Goal: Task Accomplishment & Management: Use online tool/utility

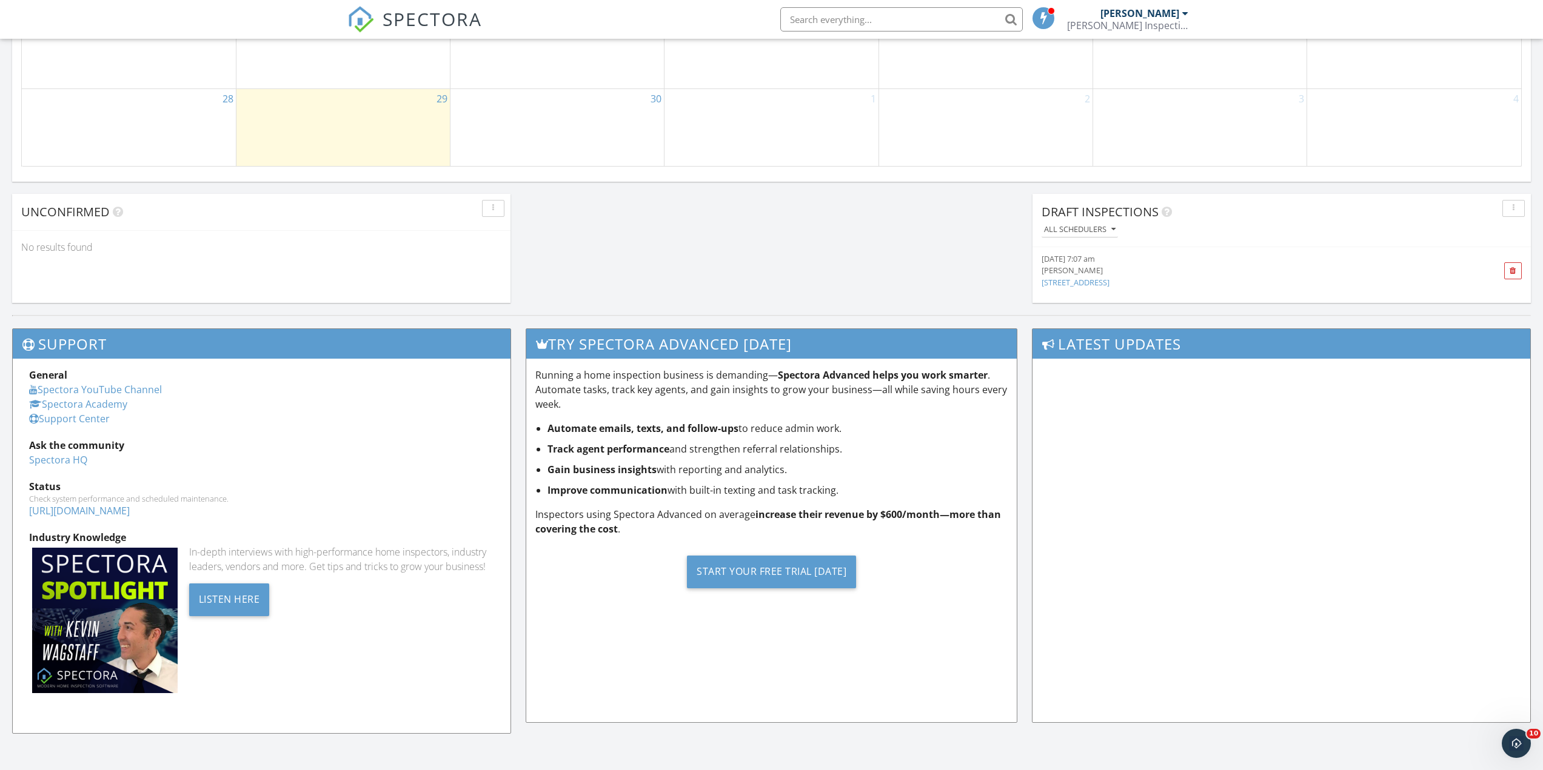
scroll to position [1122, 1562]
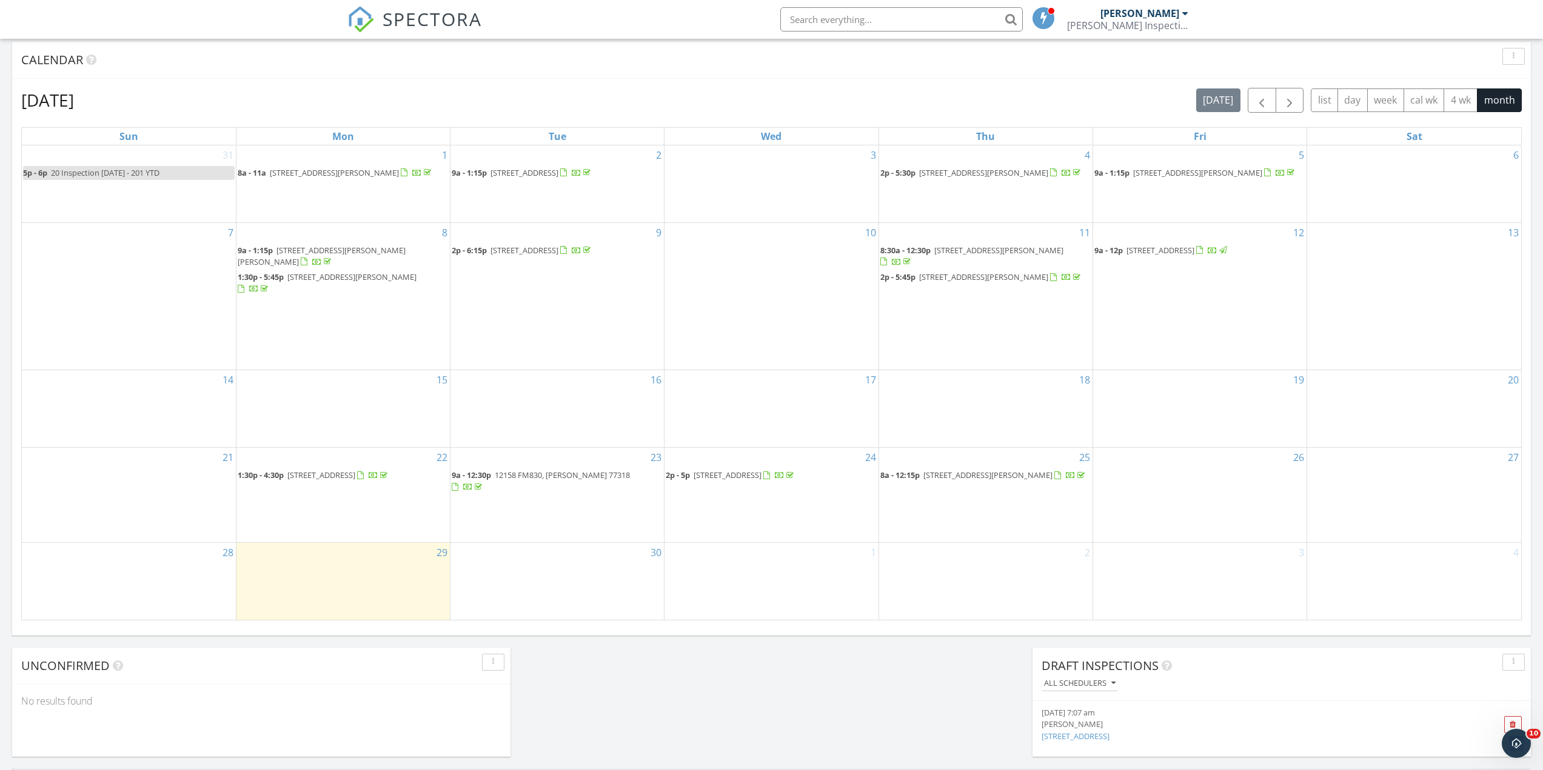
scroll to position [521, 0]
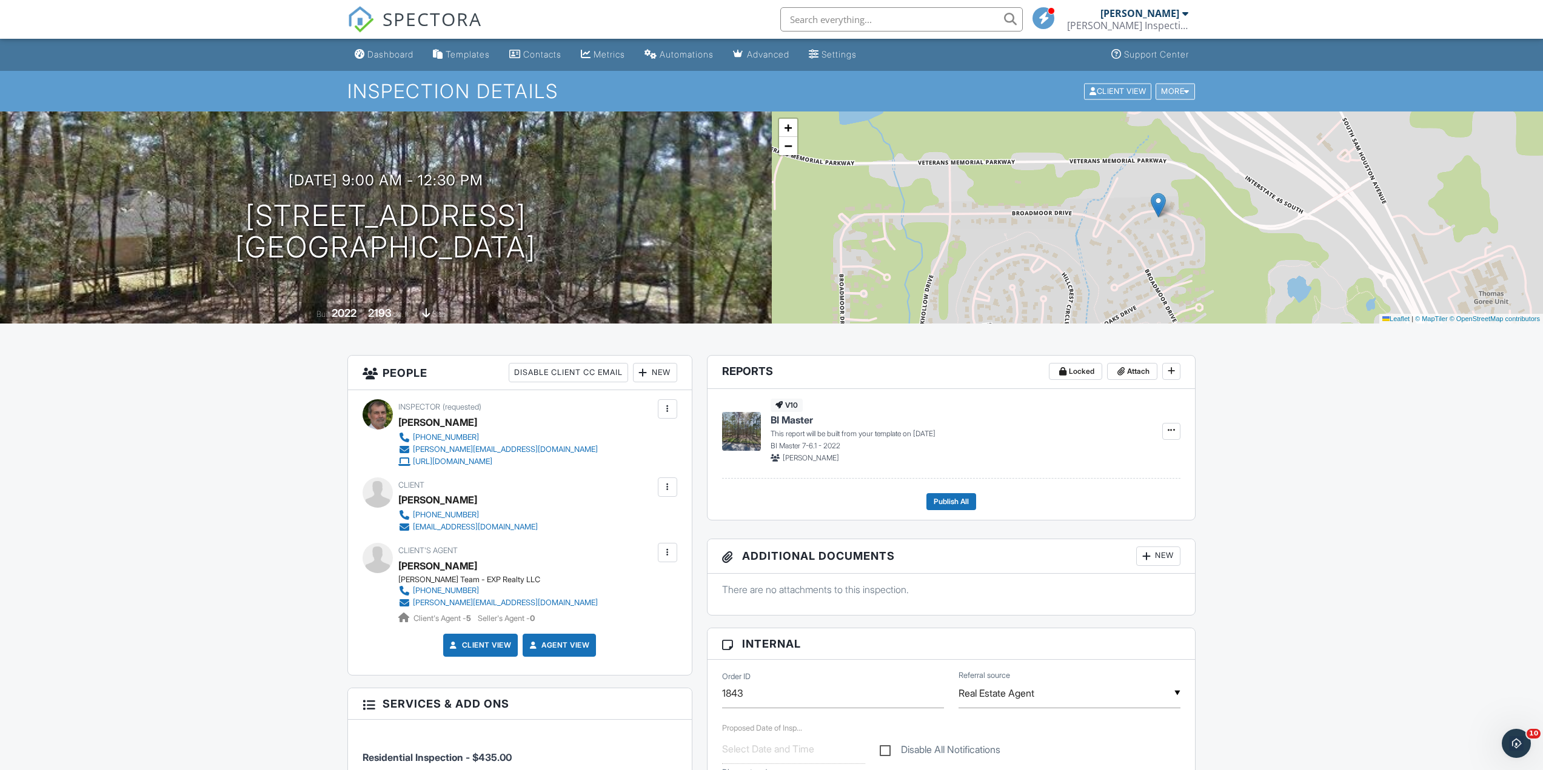
click at [1167, 92] on div "More" at bounding box center [1174, 91] width 39 height 16
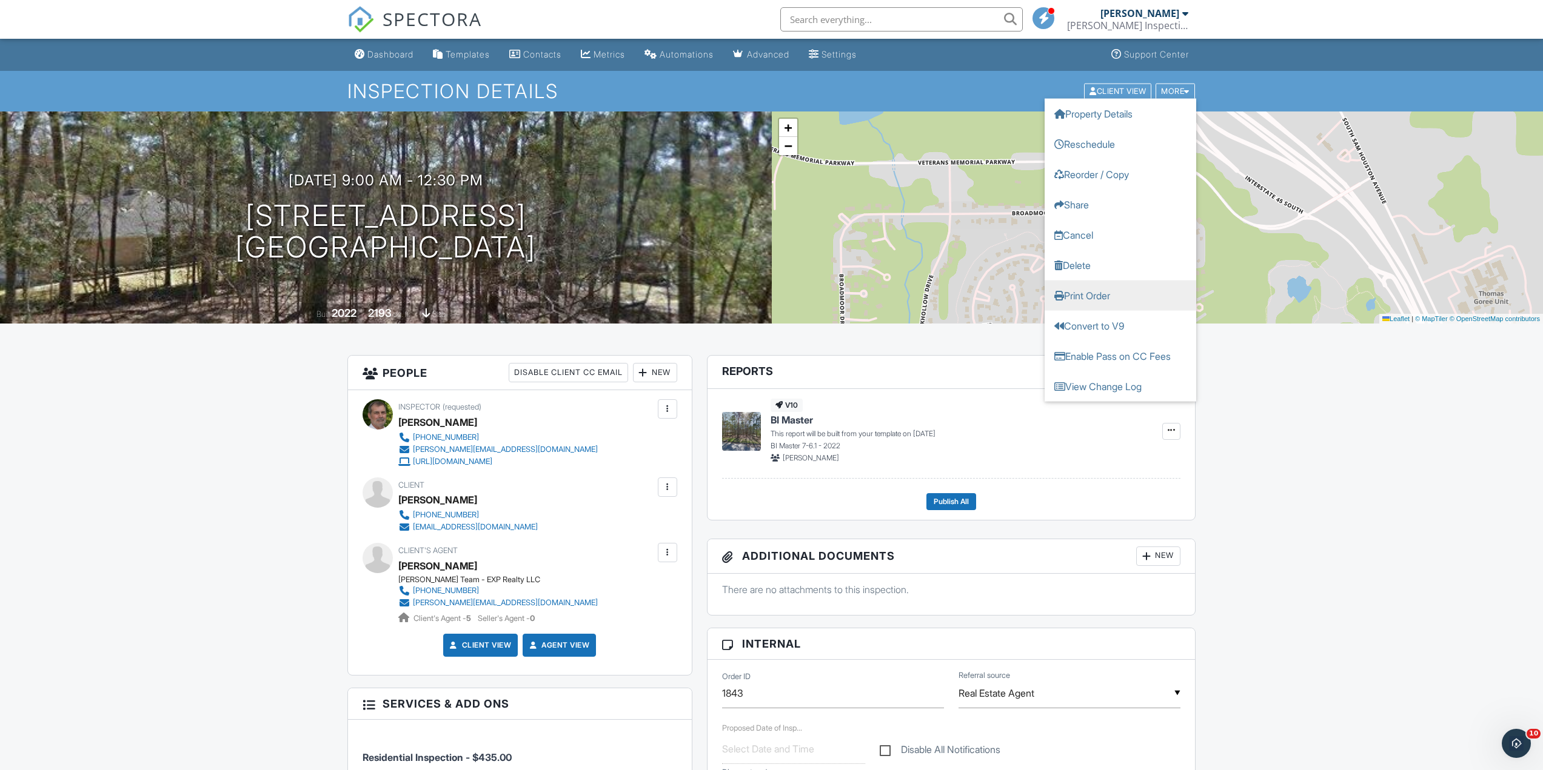
click at [1086, 296] on link "Print Order" at bounding box center [1120, 295] width 152 height 30
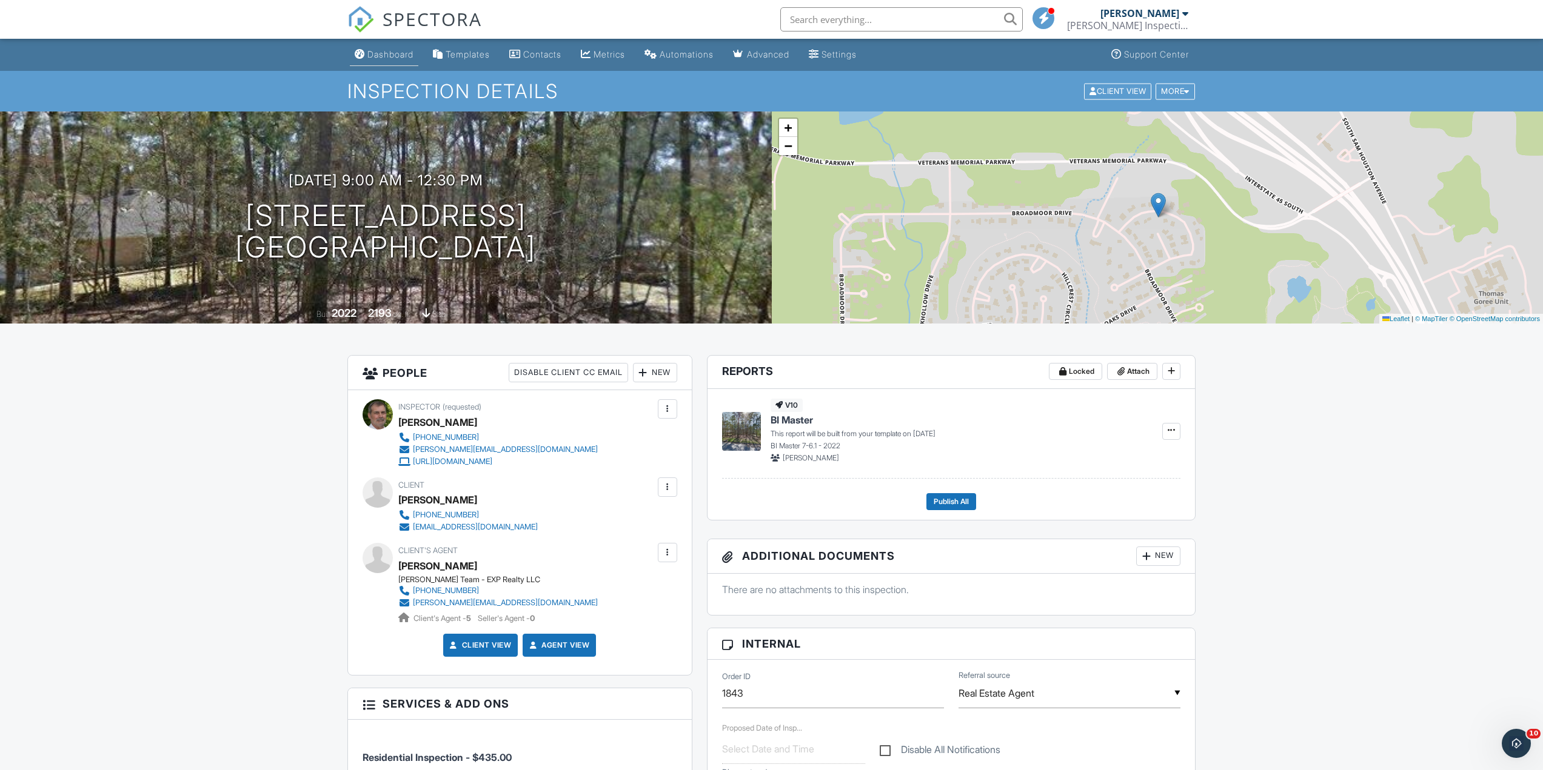
click at [384, 56] on div "Dashboard" at bounding box center [390, 54] width 46 height 10
